Goal: Information Seeking & Learning: Learn about a topic

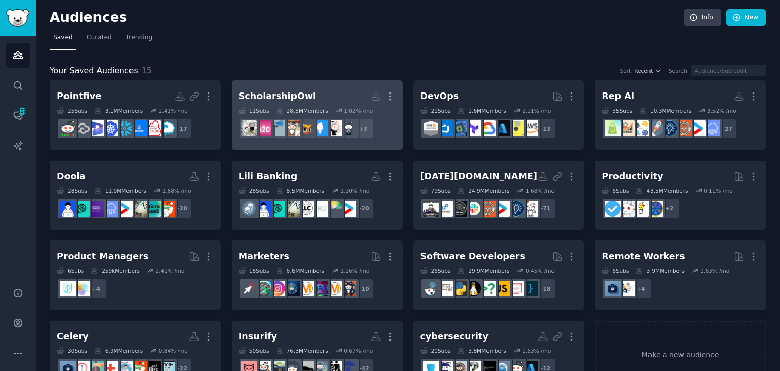
click at [333, 85] on link "ScholarshipOwl Custom Audience More 11 Sub s 28.5M Members 1.02 % /mo + 3" at bounding box center [317, 115] width 171 height 70
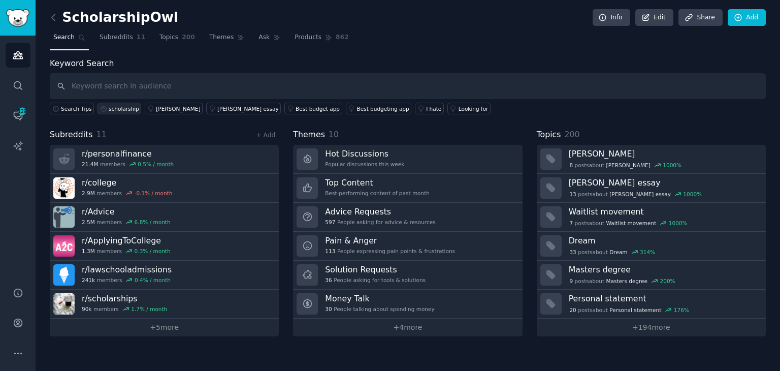
click at [114, 107] on div "scholarship" at bounding box center [124, 108] width 30 height 7
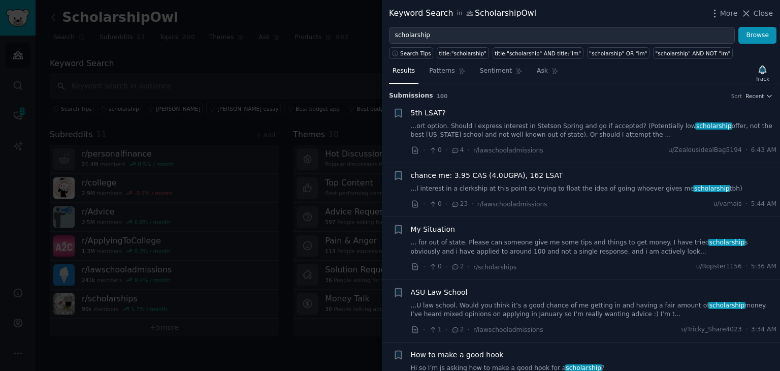
click at [525, 242] on link "... for out of state. Please can someone give me some tips and things to get mo…" at bounding box center [594, 247] width 366 height 18
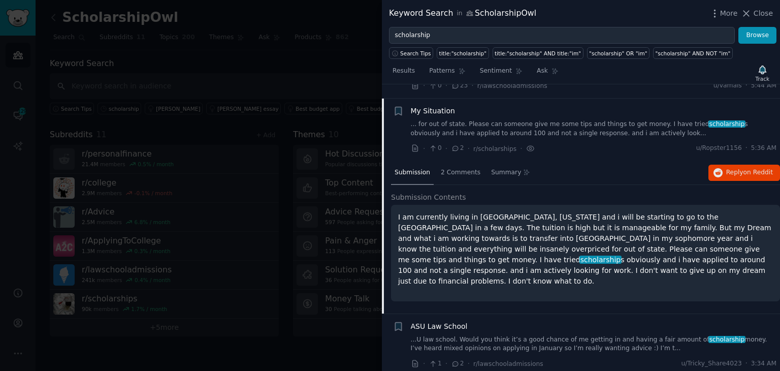
scroll to position [132, 0]
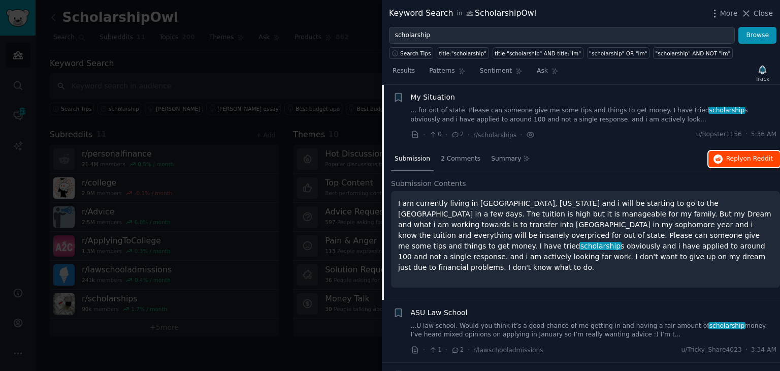
click at [733, 161] on span "Reply on Reddit" at bounding box center [750, 158] width 47 height 9
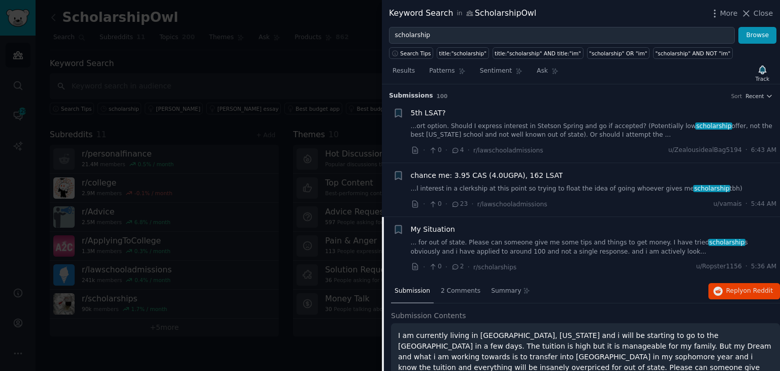
scroll to position [203, 0]
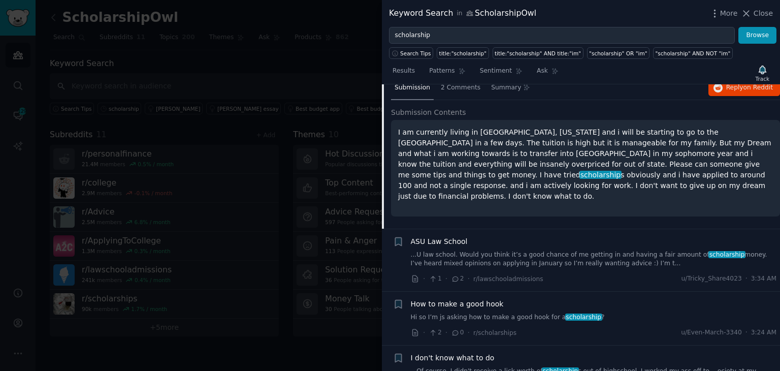
click at [520, 318] on link "Hi so I’m js asking how to make a good hook for a scholarship ?" at bounding box center [594, 317] width 366 height 9
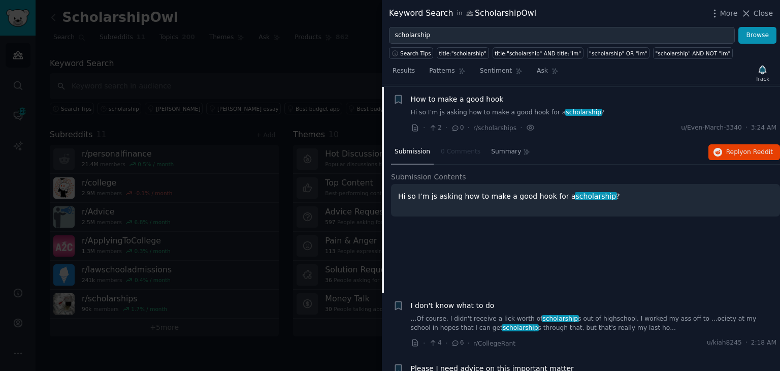
scroll to position [258, 0]
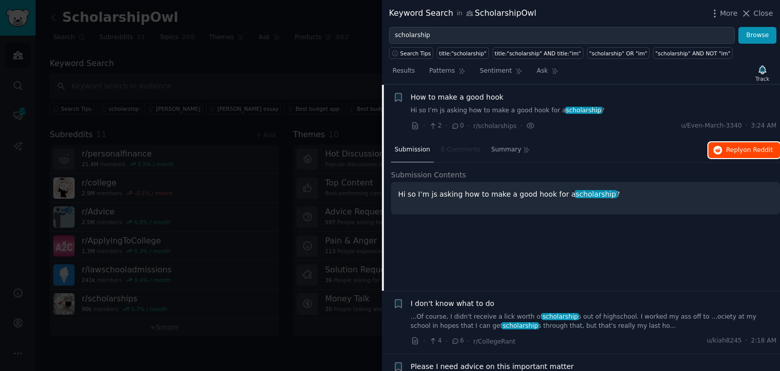
click at [730, 152] on span "Reply on Reddit" at bounding box center [750, 150] width 47 height 9
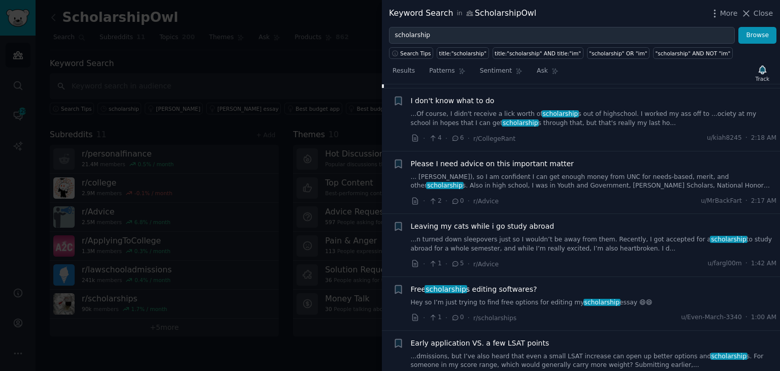
scroll to position [461, 0]
click at [512, 305] on div "Free scholarship s editing softwares? Hey so I’m just trying to find free optio…" at bounding box center [594, 302] width 366 height 39
click at [512, 300] on link "Hey so I’m just trying to find free options for editing my scholarship essay 😄😄" at bounding box center [594, 302] width 366 height 9
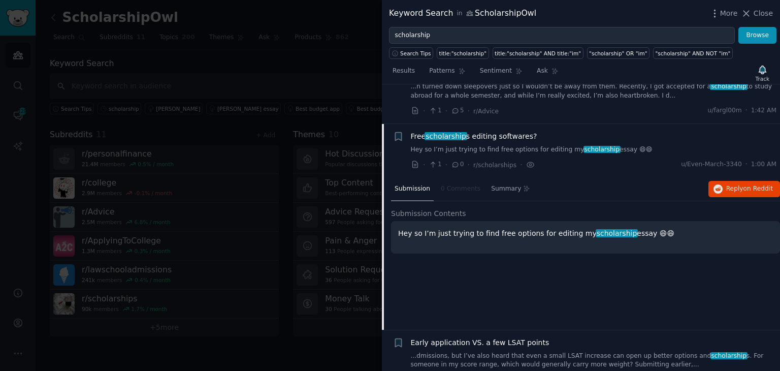
scroll to position [499, 0]
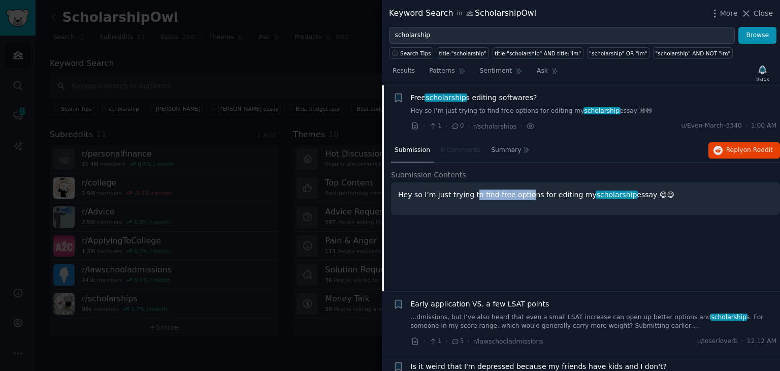
drag, startPoint x: 469, startPoint y: 194, endPoint x: 522, endPoint y: 194, distance: 52.3
click at [522, 194] on p "Hey so I’m just trying to find free options for editing my scholarship essay 😄😄" at bounding box center [585, 195] width 375 height 11
click at [723, 147] on button "Reply on Reddit" at bounding box center [745, 150] width 72 height 16
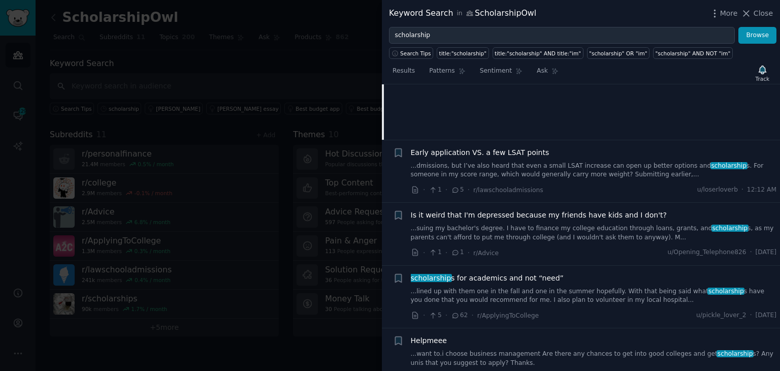
scroll to position [652, 0]
click at [565, 294] on link "...lined up with them one in the fall and one in the summer hopefully. With tha…" at bounding box center [594, 295] width 366 height 18
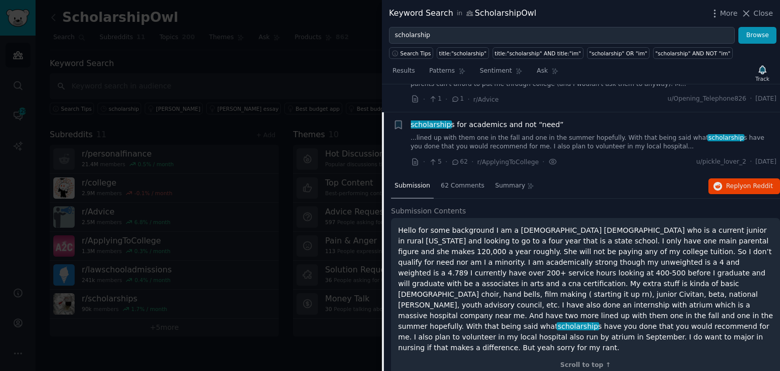
scroll to position [678, 0]
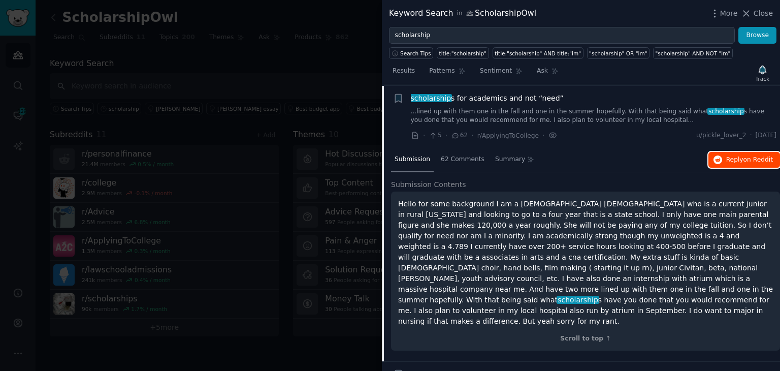
click at [752, 159] on span "on Reddit" at bounding box center [758, 159] width 29 height 7
